Goal: Find specific page/section: Find specific page/section

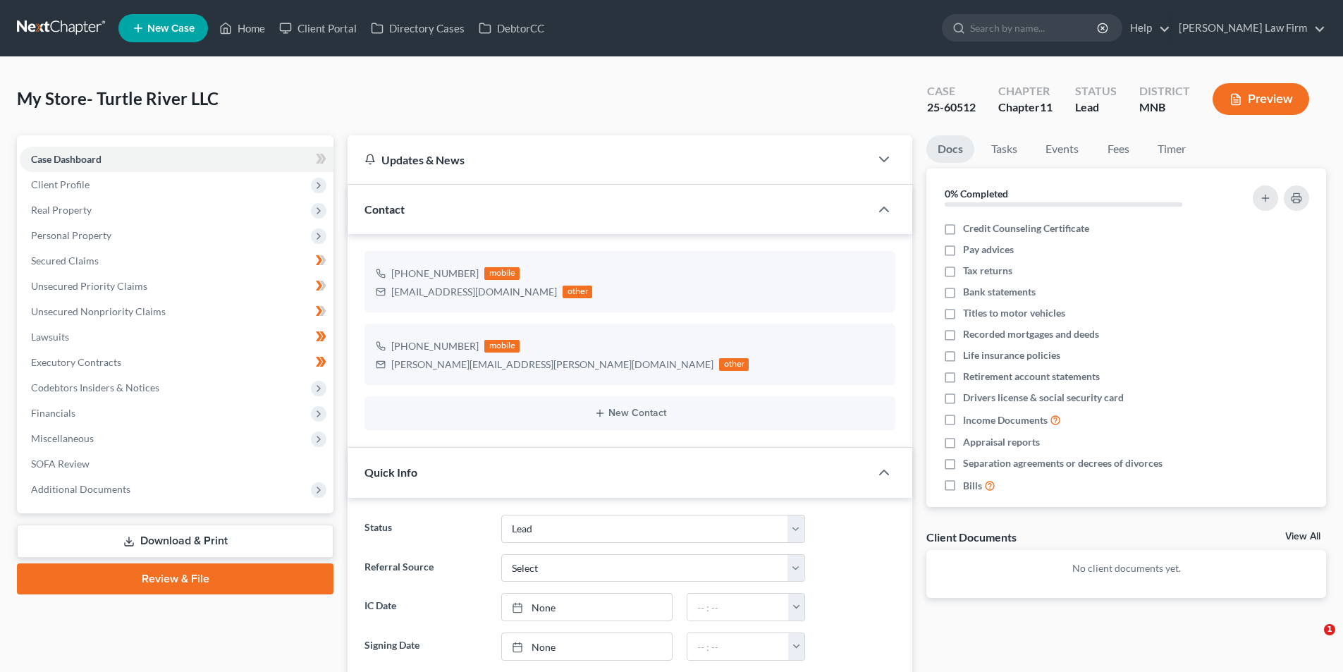
select select "10"
click at [67, 35] on link at bounding box center [62, 28] width 90 height 25
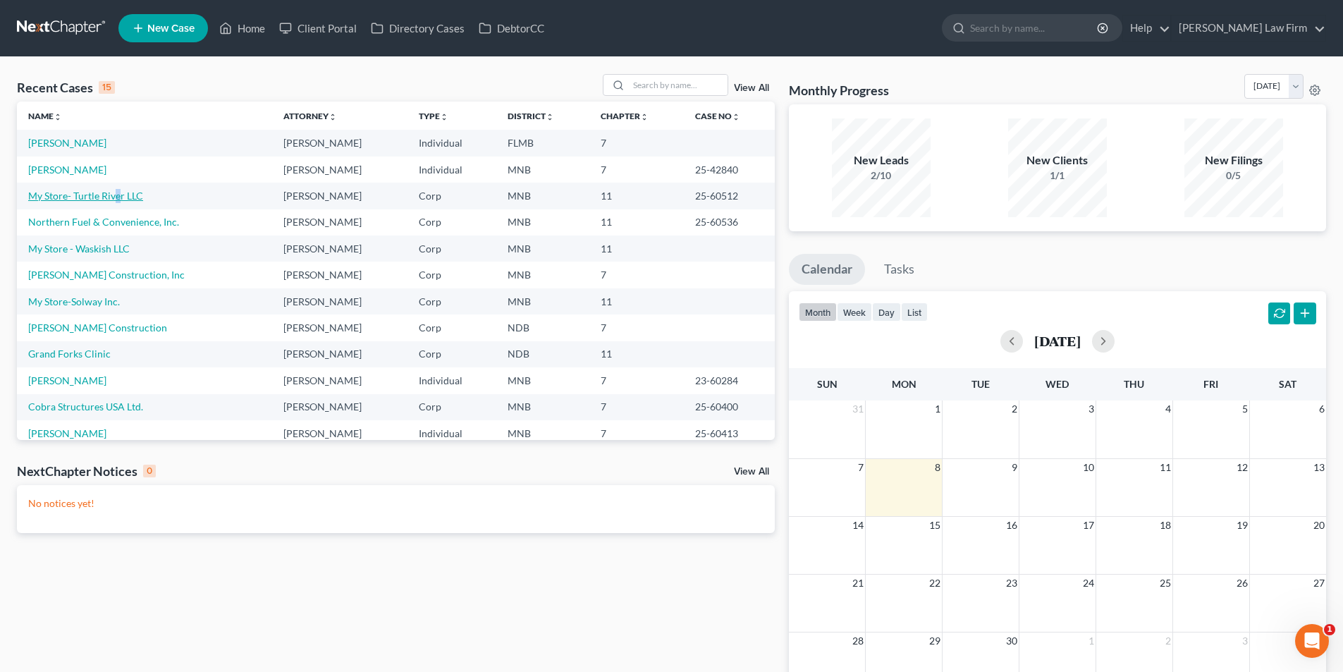
drag, startPoint x: 0, startPoint y: 0, endPoint x: 118, endPoint y: 193, distance: 226.6
click at [118, 192] on td "My Store- Turtle River LLC" at bounding box center [144, 196] width 255 height 26
click at [119, 195] on link "My Store- Turtle River LLC" at bounding box center [85, 196] width 115 height 12
select select "10"
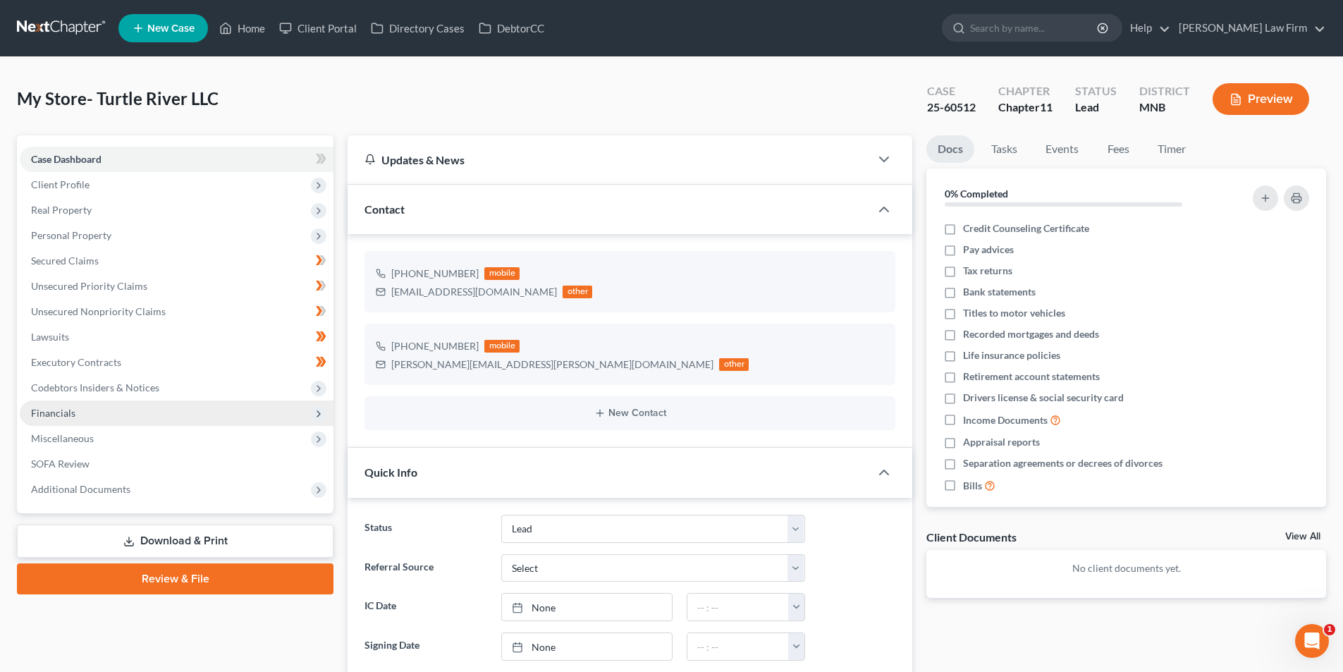
click at [73, 409] on span "Financials" at bounding box center [53, 413] width 44 height 12
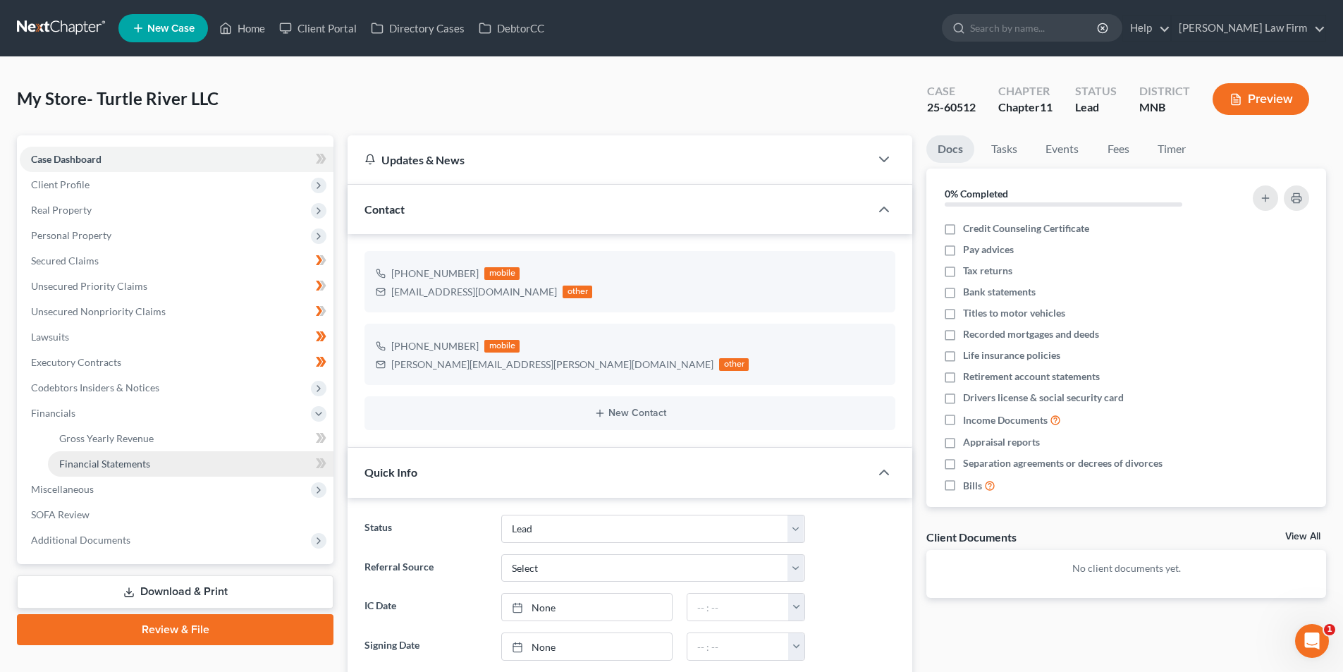
click at [154, 458] on link "Financial Statements" at bounding box center [191, 463] width 286 height 25
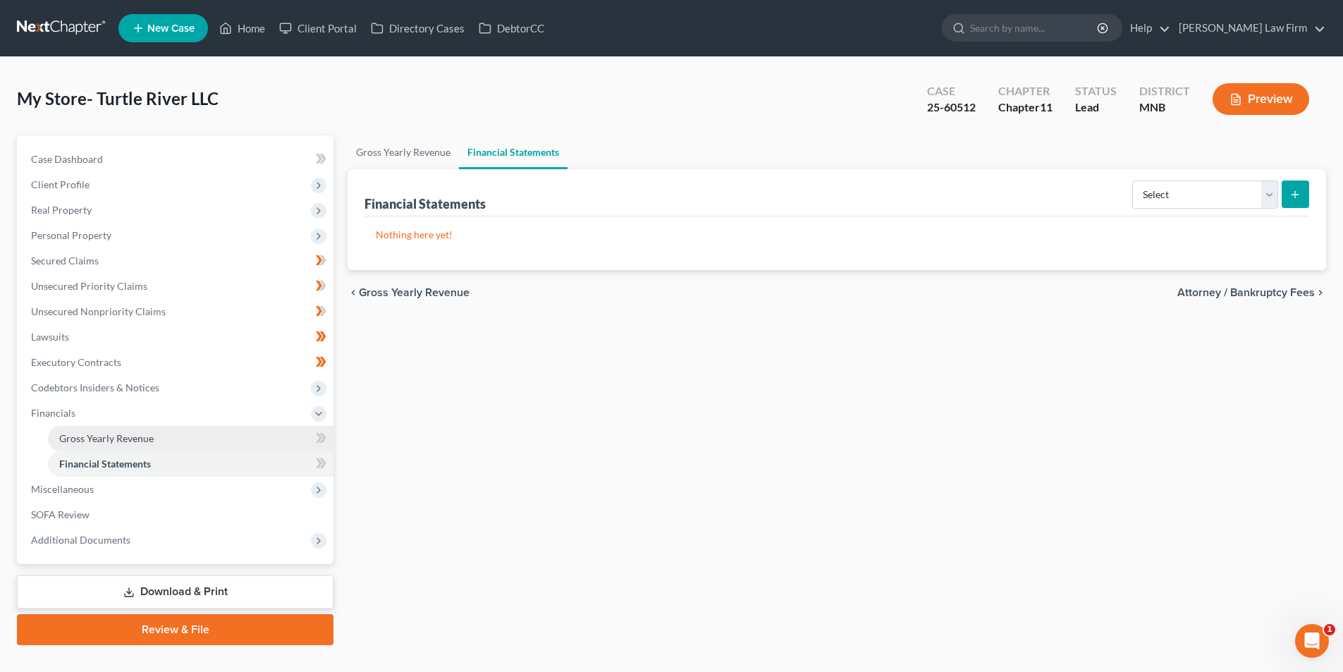
click at [183, 436] on link "Gross Yearly Revenue" at bounding box center [191, 438] width 286 height 25
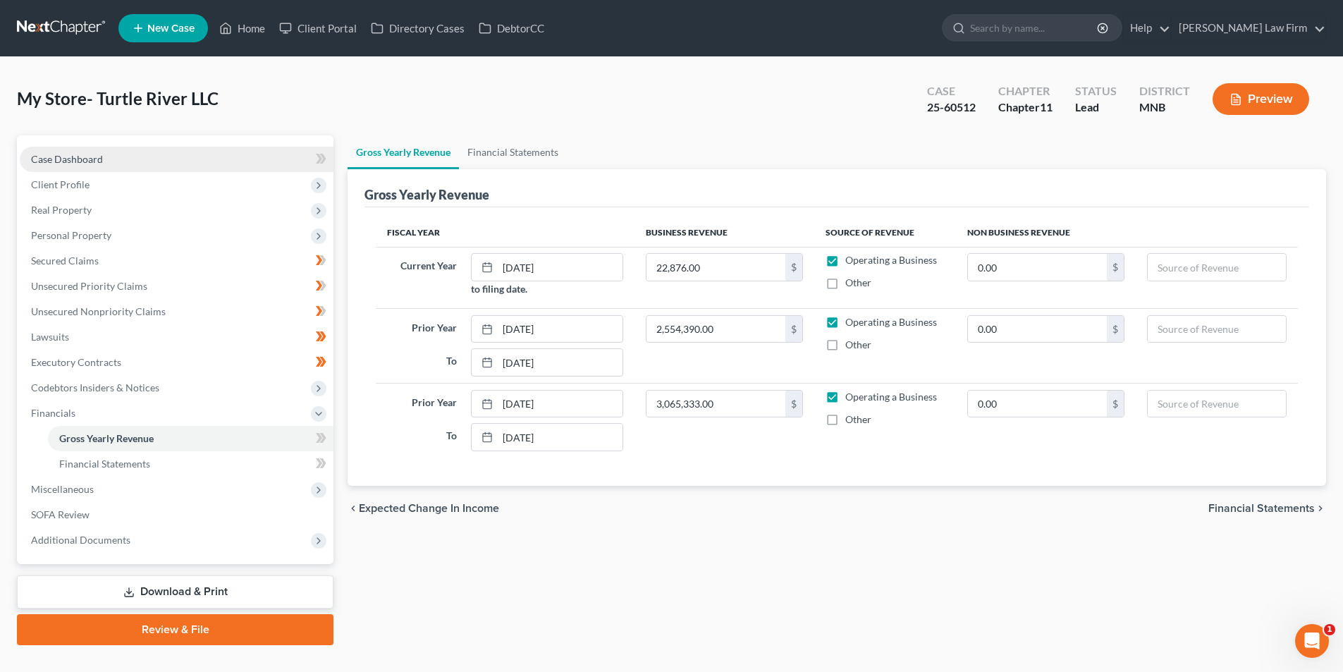
click at [128, 162] on link "Case Dashboard" at bounding box center [177, 159] width 314 height 25
select select "10"
